Goal: Task Accomplishment & Management: Use online tool/utility

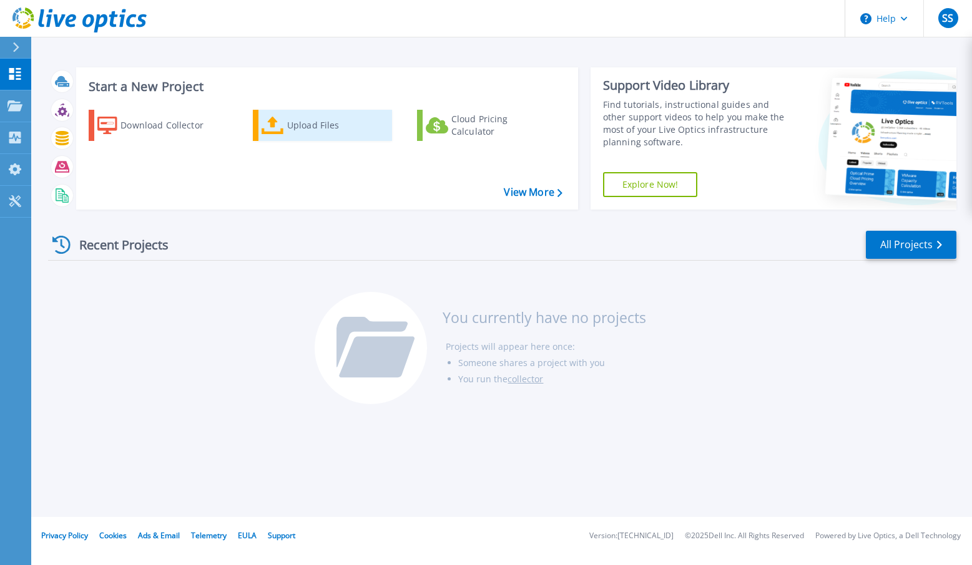
click at [276, 130] on icon at bounding box center [272, 126] width 22 height 18
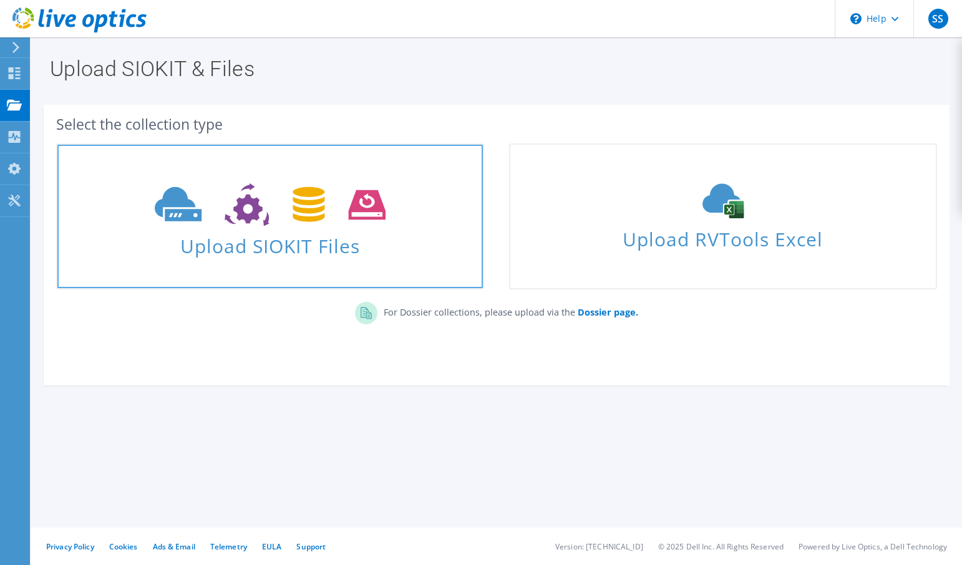
click at [277, 237] on span "Upload SIOKIT Files" at bounding box center [270, 242] width 426 height 27
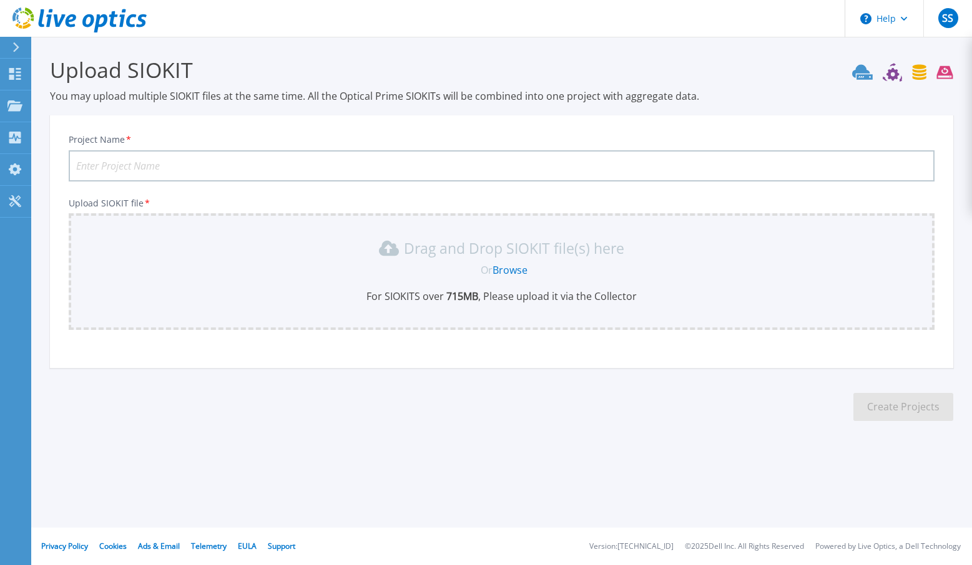
click at [102, 167] on input "Project Name *" at bounding box center [502, 165] width 866 height 31
type input "Saga Holidays Application Hardware Renewal"
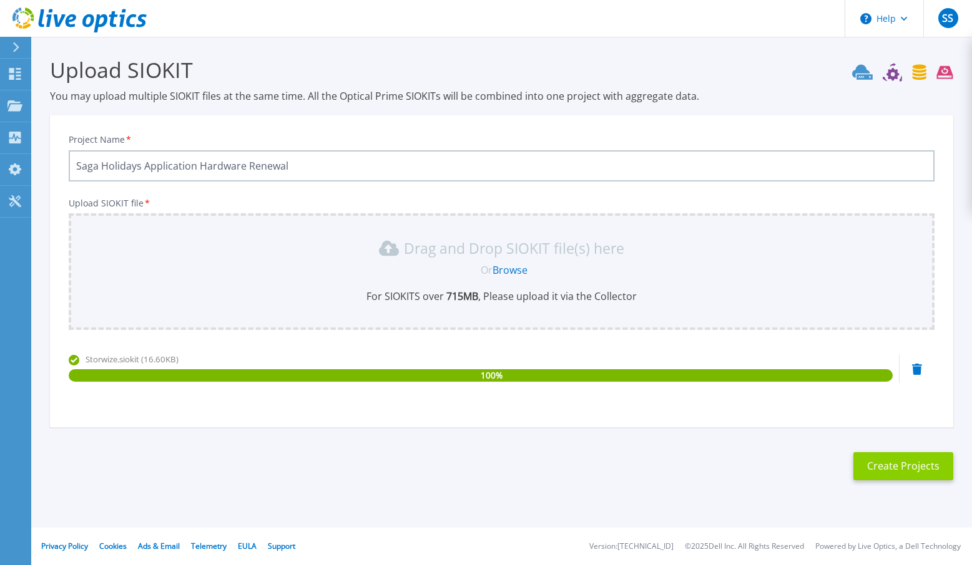
click at [890, 466] on button "Create Projects" at bounding box center [903, 466] width 100 height 28
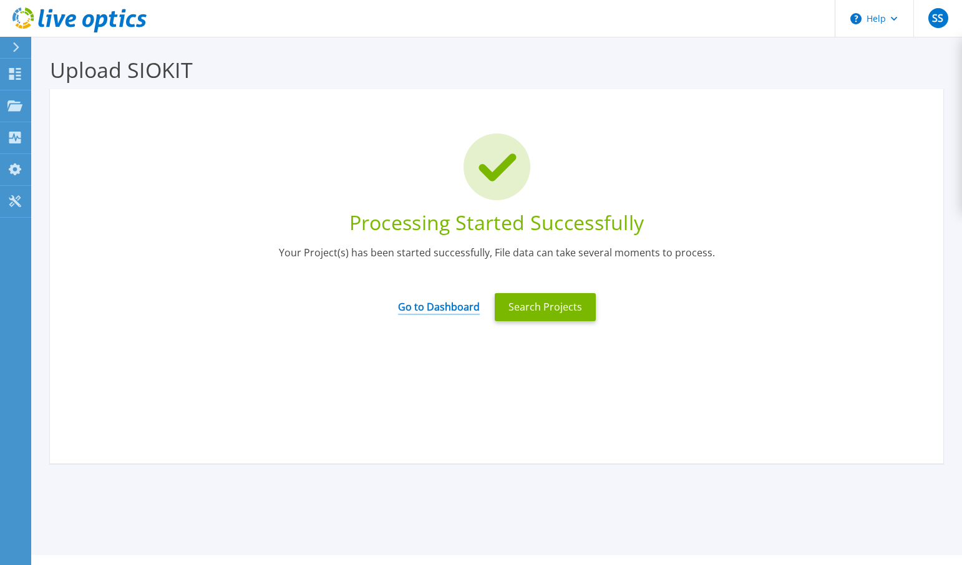
click at [432, 310] on link "Go to Dashboard" at bounding box center [439, 303] width 82 height 24
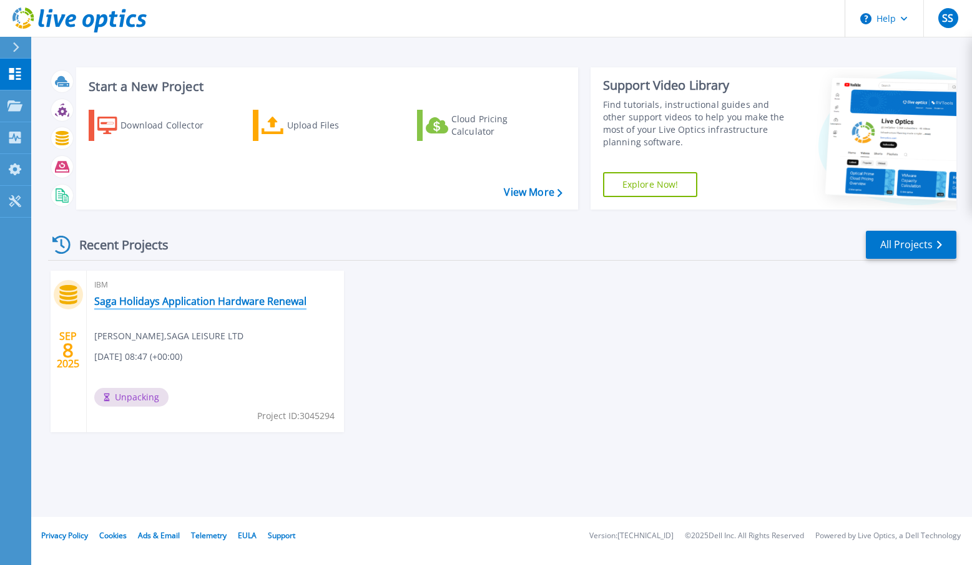
click at [265, 303] on link "Saga Holidays Application Hardware Renewal" at bounding box center [200, 301] width 212 height 12
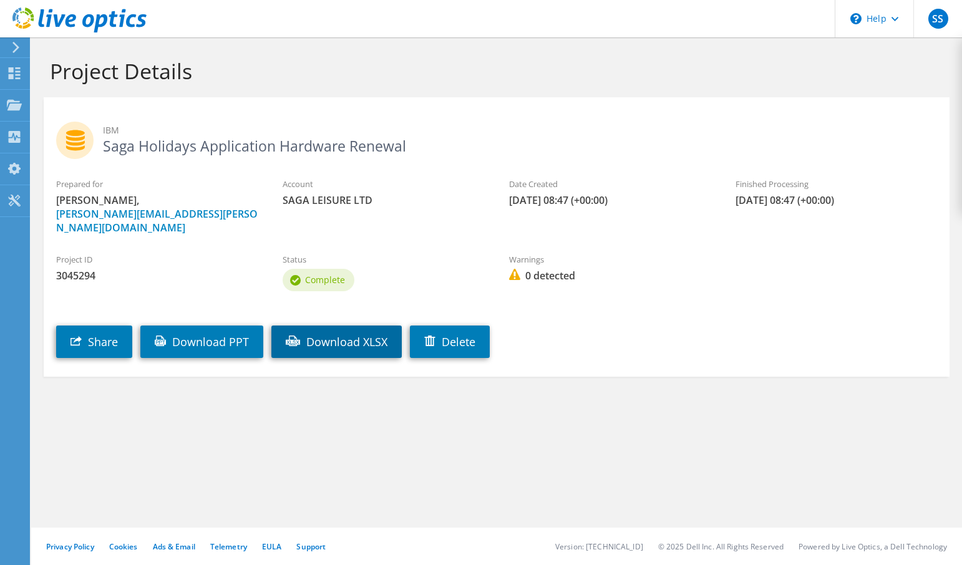
click at [351, 326] on link "Download XLSX" at bounding box center [336, 342] width 130 height 32
click at [939, 22] on span "SS" at bounding box center [939, 19] width 20 height 20
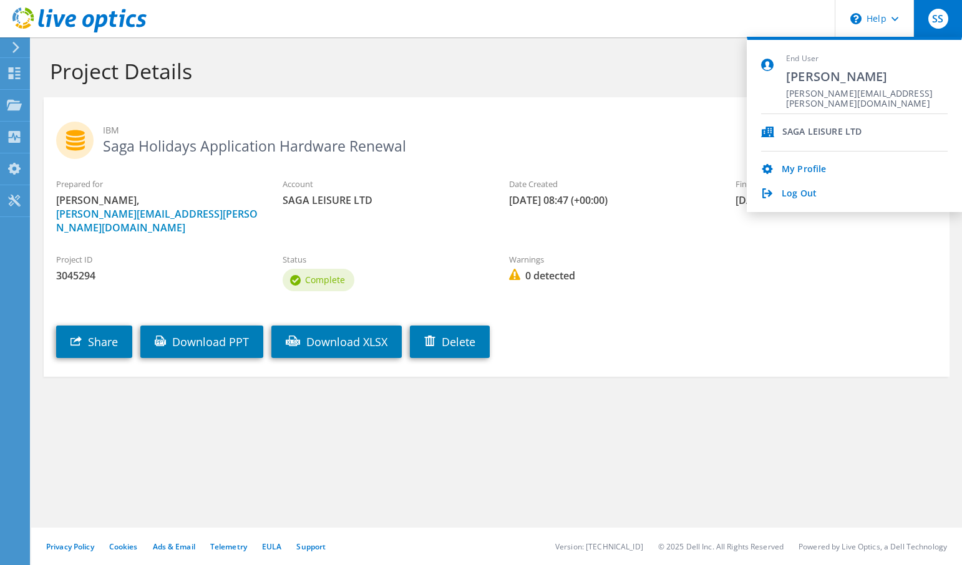
click at [939, 22] on span "SS" at bounding box center [939, 19] width 20 height 20
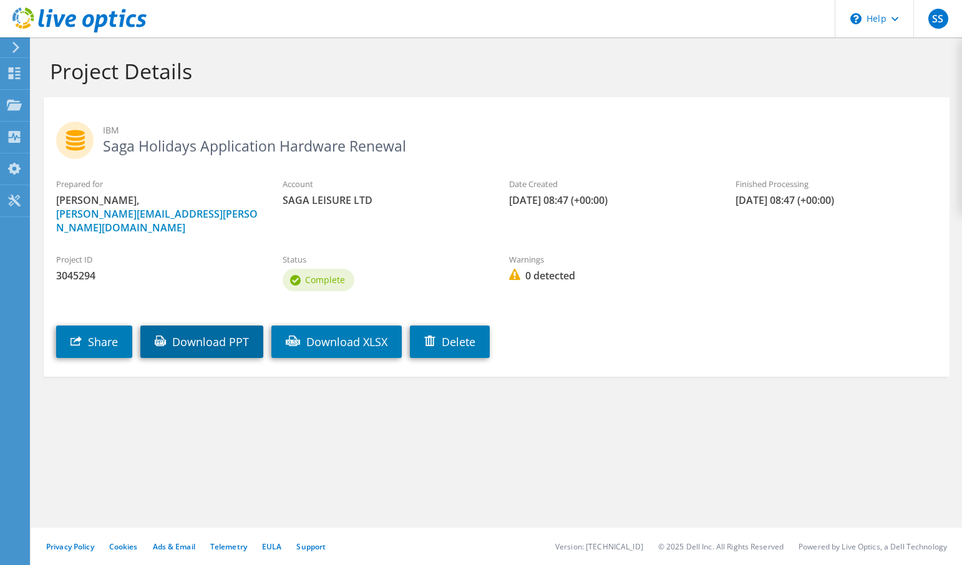
click at [217, 333] on link "Download PPT" at bounding box center [201, 342] width 123 height 32
